Goal: Task Accomplishment & Management: Manage account settings

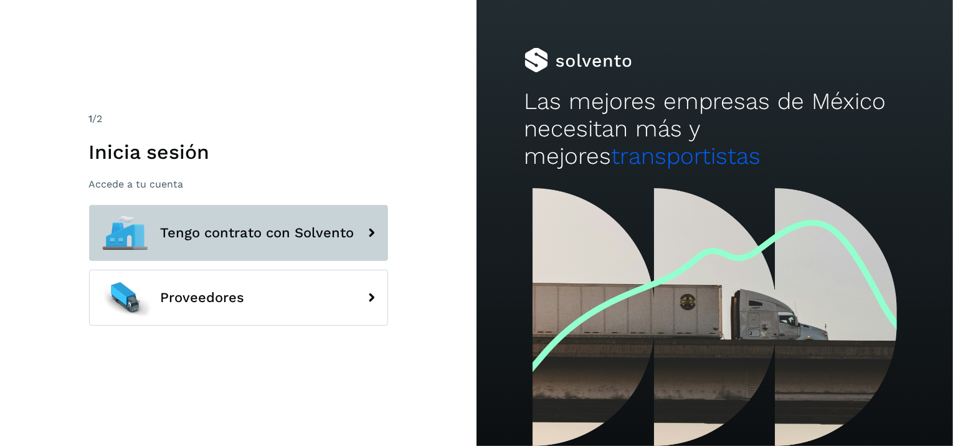
click at [237, 244] on button "Tengo contrato con Solvento" at bounding box center [238, 233] width 299 height 56
click at [374, 215] on button "Tengo contrato con Solvento" at bounding box center [238, 233] width 299 height 56
click at [319, 205] on button "Tengo contrato con Solvento" at bounding box center [238, 233] width 299 height 56
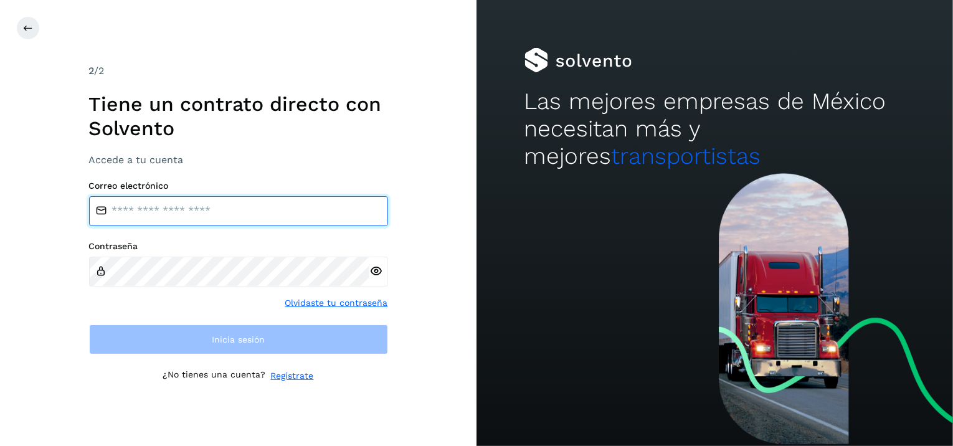
type input "**********"
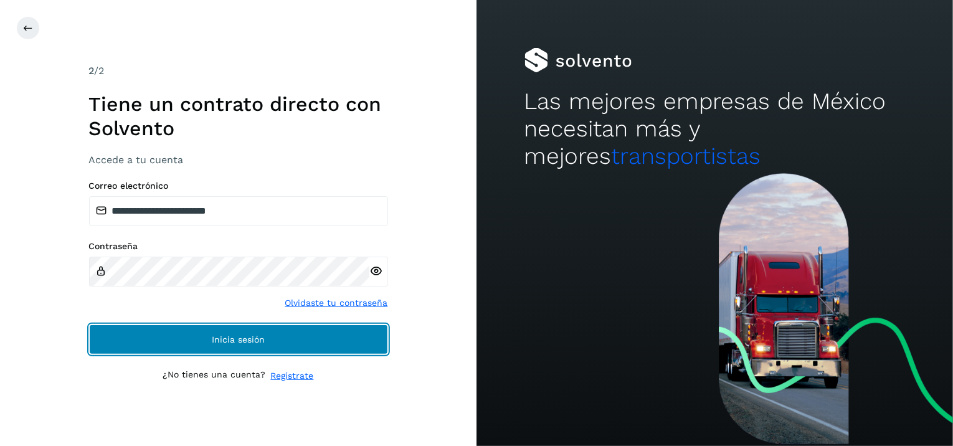
click at [323, 342] on button "Inicia sesión" at bounding box center [238, 339] width 299 height 30
click at [241, 339] on span "Inicia sesión" at bounding box center [238, 339] width 53 height 9
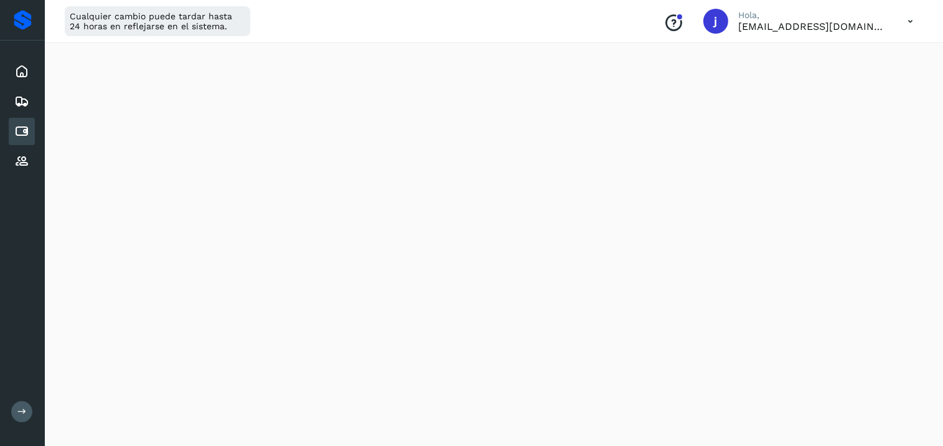
scroll to position [137, 0]
